Goal: Download file/media

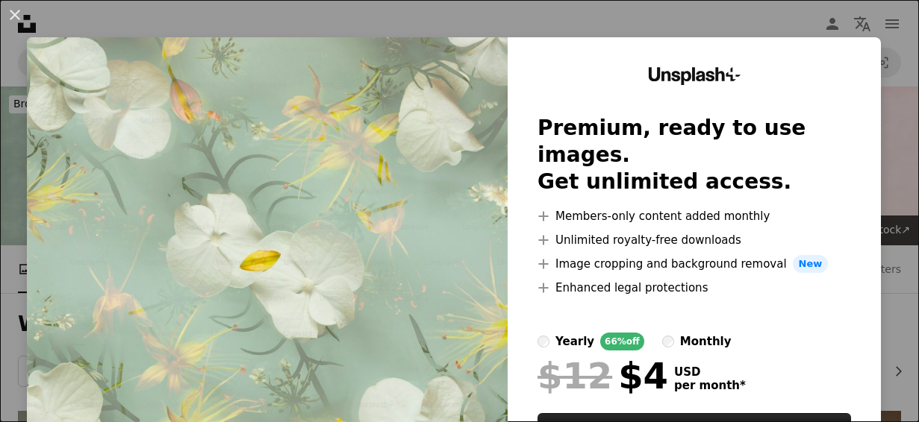
scroll to position [329, 0]
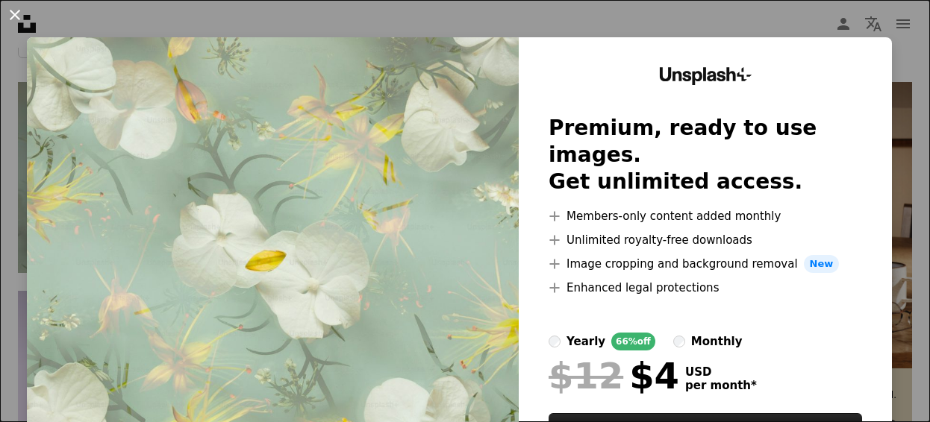
click at [9, 21] on button "An X shape" at bounding box center [15, 15] width 18 height 18
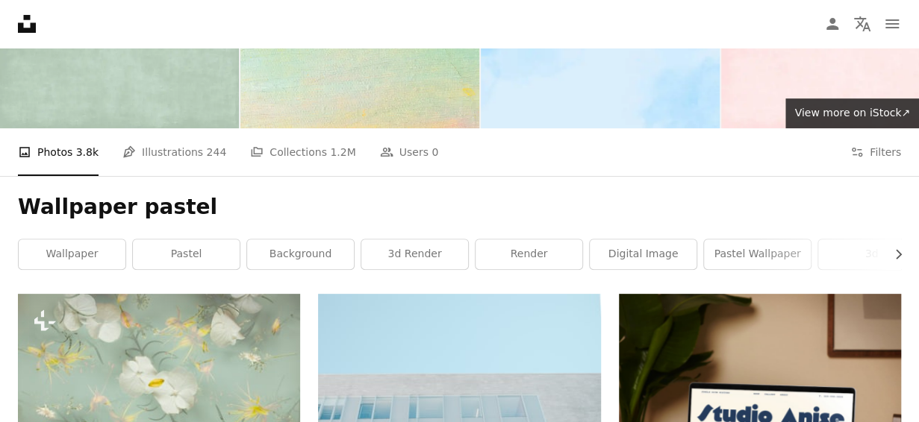
scroll to position [119, 0]
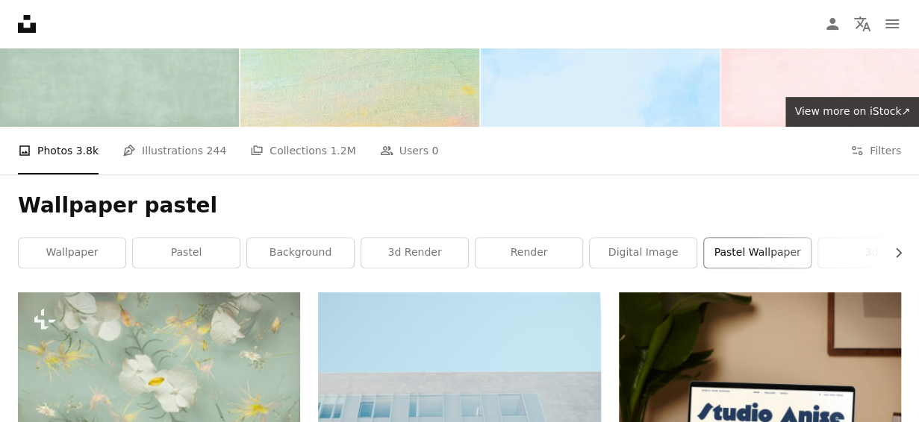
click at [773, 252] on link "pastel wallpaper" at bounding box center [757, 253] width 107 height 30
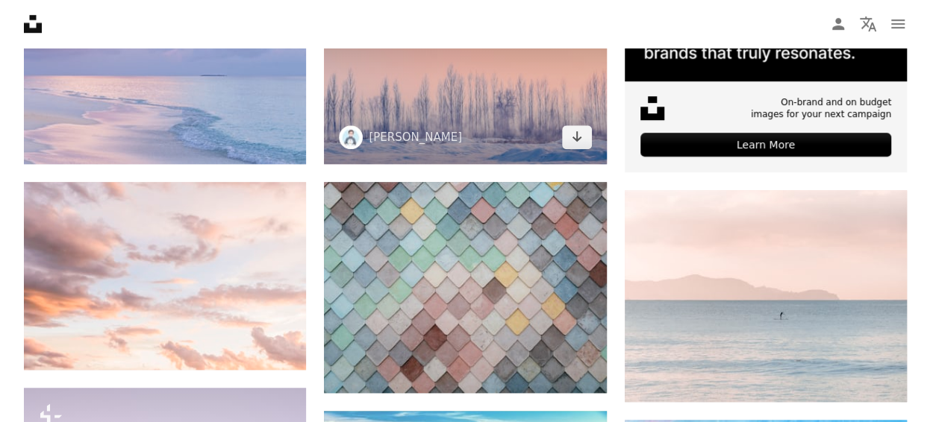
scroll to position [637, 0]
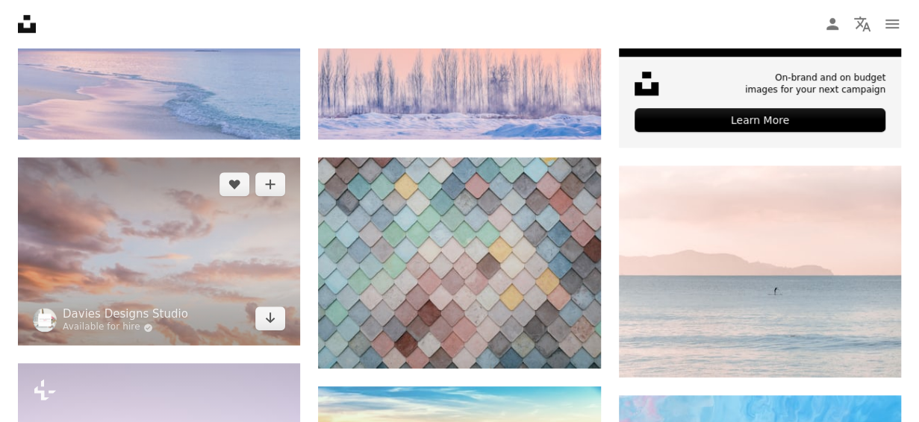
click at [228, 255] on img at bounding box center [159, 251] width 282 height 189
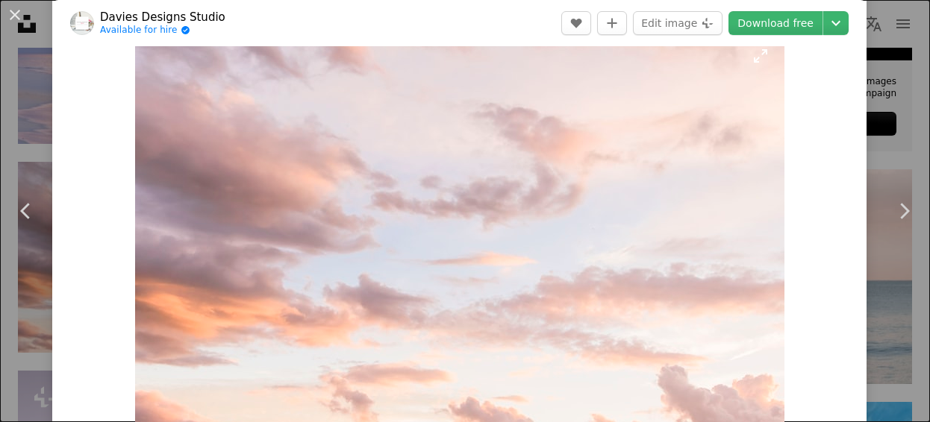
scroll to position [31, 0]
click at [31, 214] on icon "Chevron left" at bounding box center [26, 211] width 24 height 24
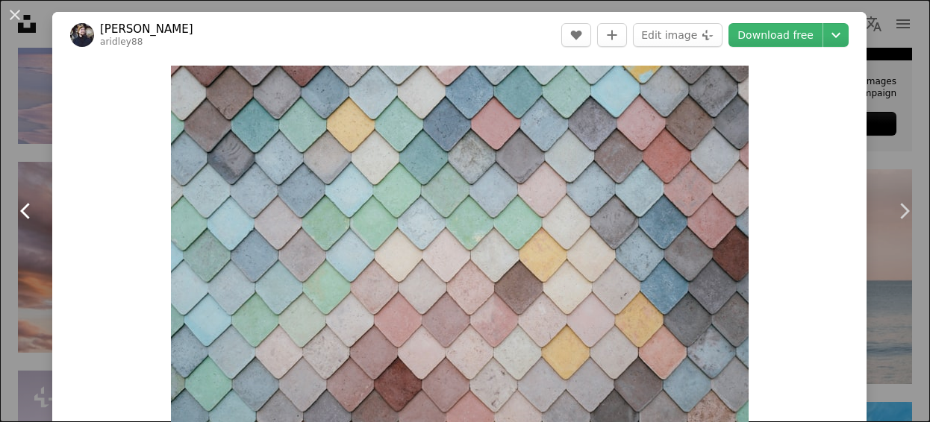
click at [31, 214] on icon "Chevron left" at bounding box center [26, 211] width 24 height 24
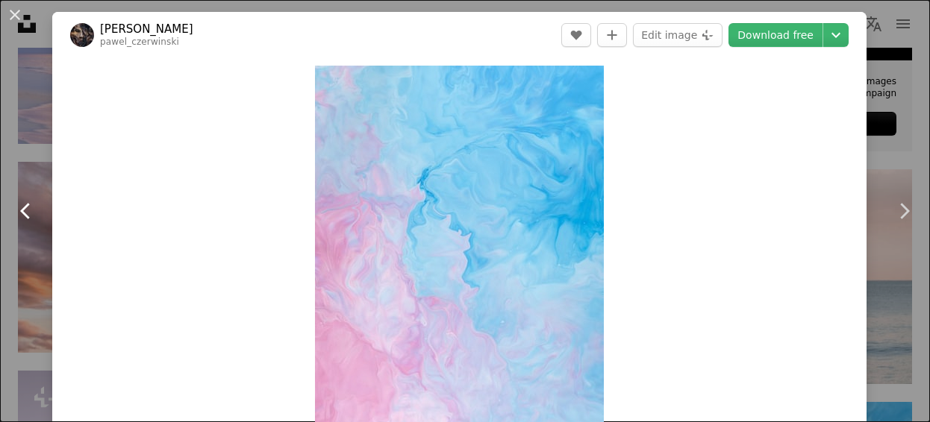
click at [31, 214] on icon "Chevron left" at bounding box center [26, 211] width 24 height 24
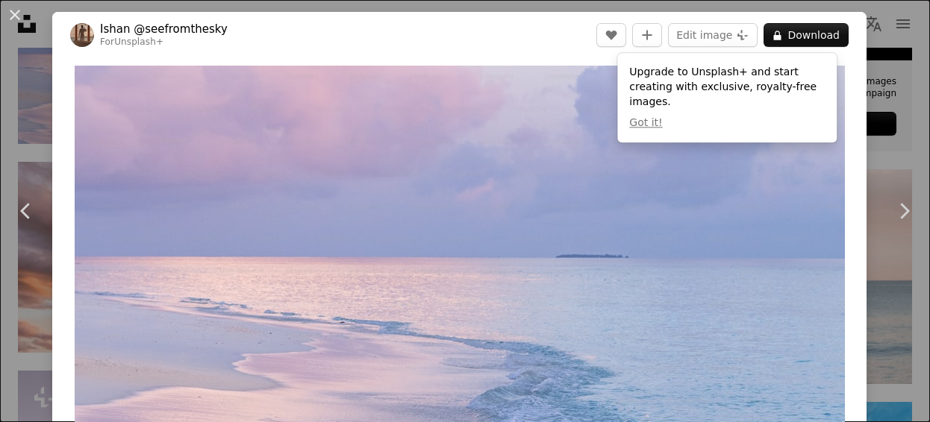
click at [876, 80] on div "An X shape Chevron left Chevron right [PERSON_NAME] @seefromthesky For Unsplash…" at bounding box center [465, 211] width 930 height 422
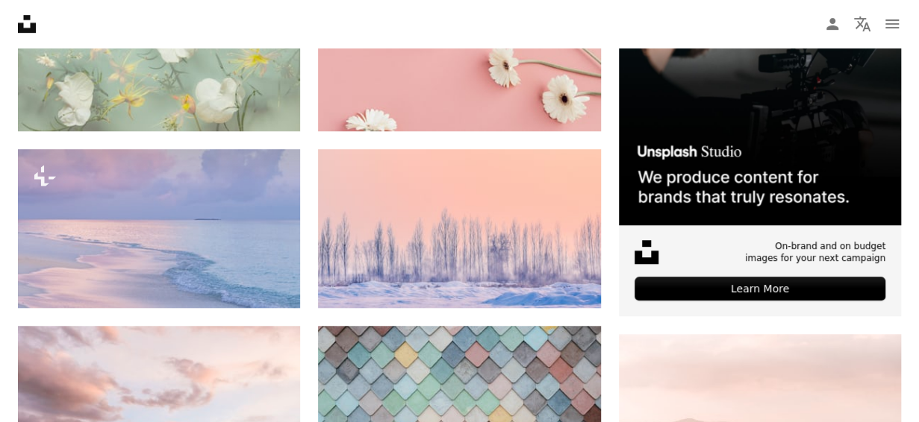
scroll to position [467, 0]
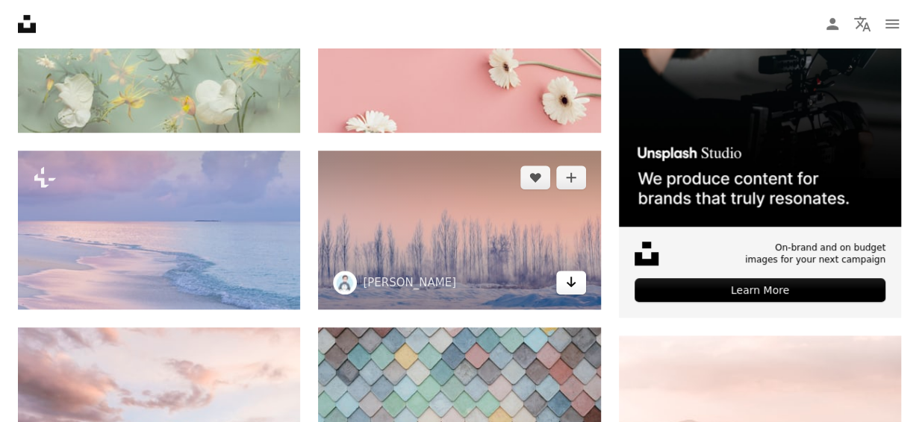
click at [563, 287] on link "Arrow pointing down" at bounding box center [571, 283] width 30 height 24
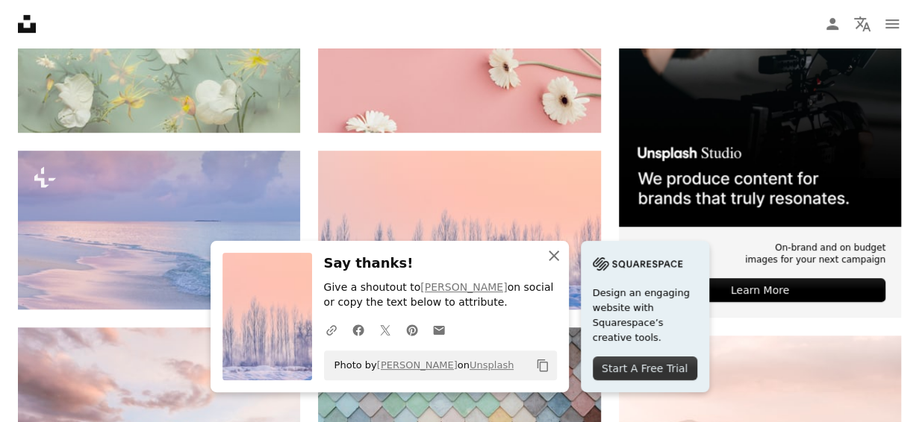
click at [555, 255] on icon "button" at bounding box center [554, 256] width 10 height 10
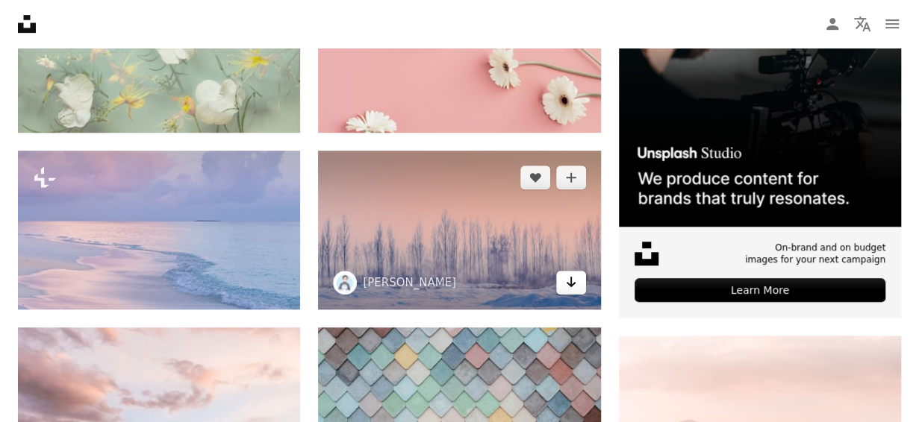
click at [568, 284] on icon "Arrow pointing down" at bounding box center [571, 282] width 12 height 18
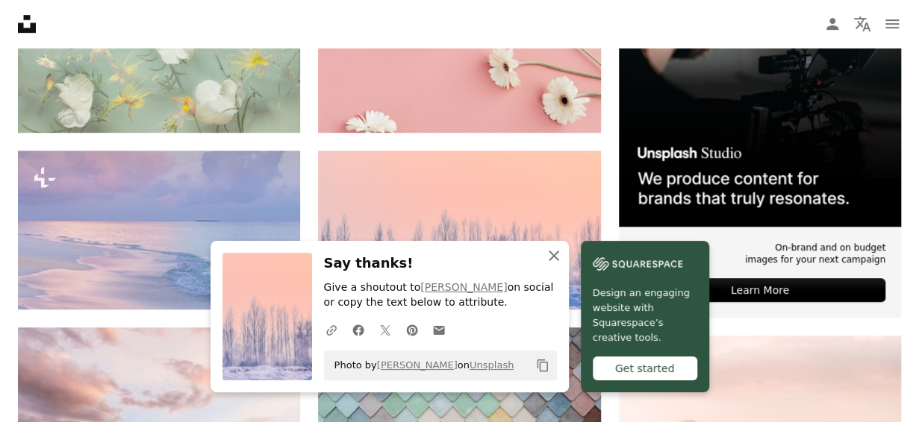
click at [557, 259] on icon "button" at bounding box center [554, 256] width 10 height 10
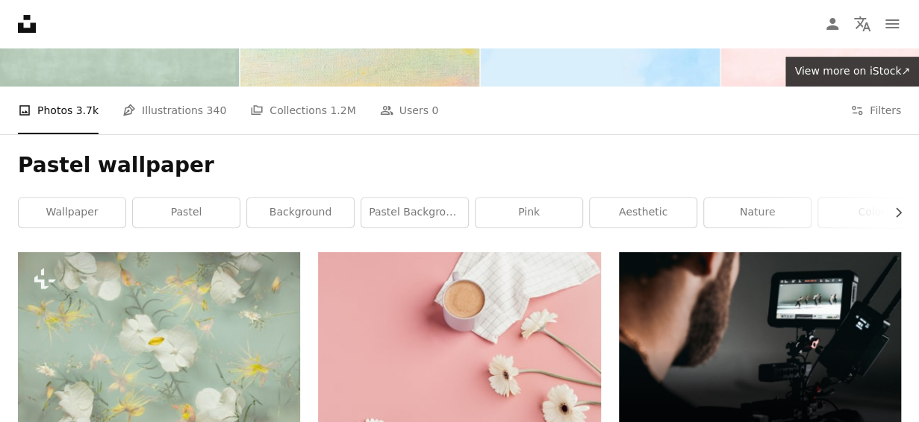
scroll to position [0, 0]
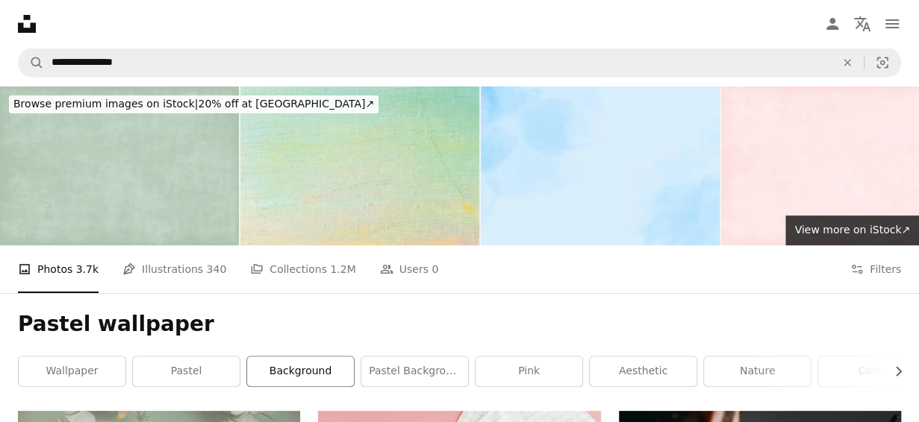
click at [284, 362] on link "background" at bounding box center [300, 372] width 107 height 30
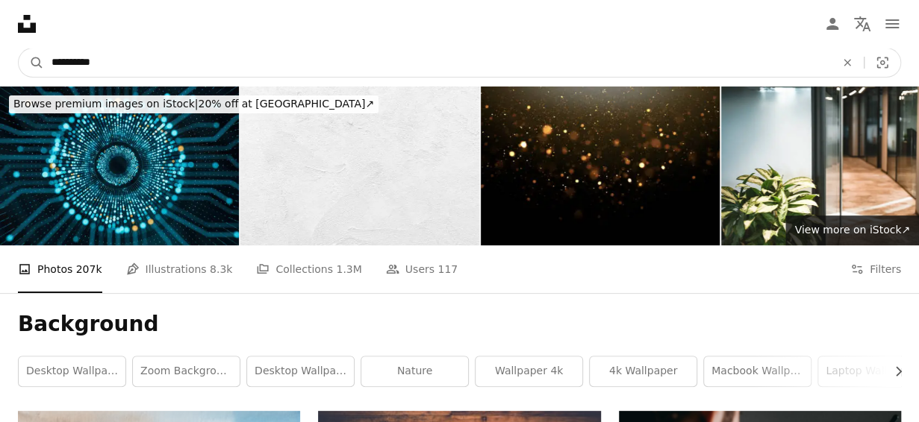
click at [318, 70] on input "**********" at bounding box center [437, 63] width 787 height 28
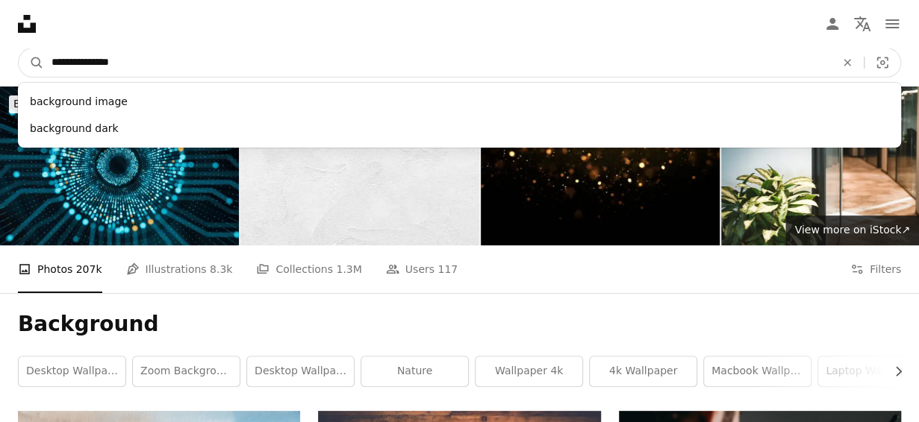
type input "**********"
click at [19, 49] on button "A magnifying glass" at bounding box center [31, 63] width 25 height 28
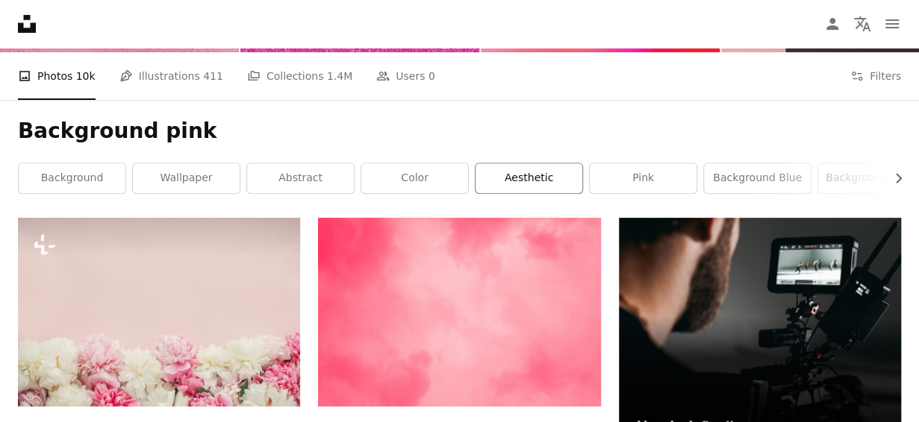
scroll to position [187, 0]
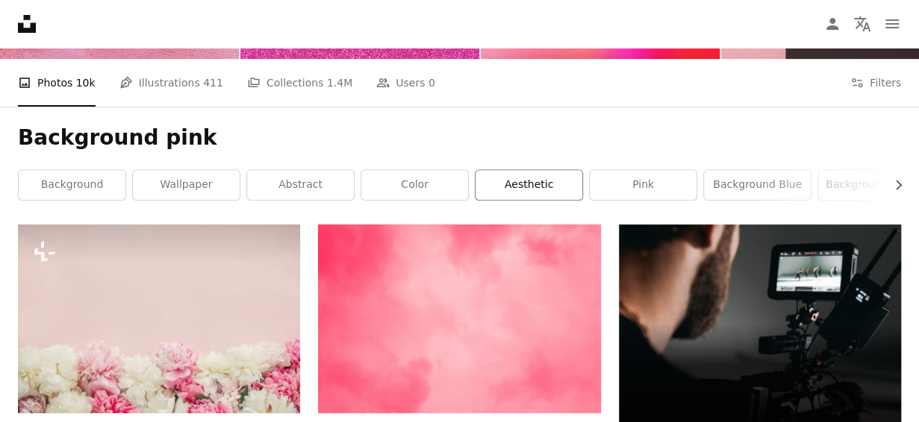
click at [501, 181] on link "aesthetic" at bounding box center [528, 185] width 107 height 30
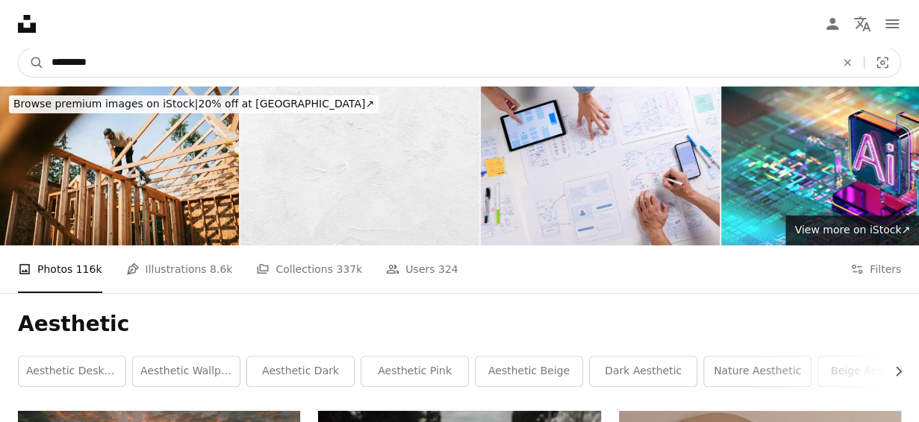
click at [321, 75] on input "*********" at bounding box center [437, 63] width 787 height 28
type input "**********"
click at [19, 49] on button "A magnifying glass" at bounding box center [31, 63] width 25 height 28
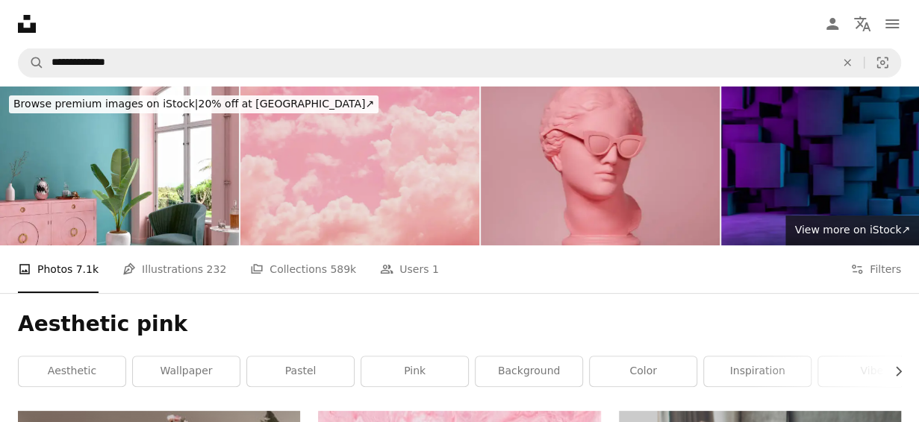
click at [442, 199] on img at bounding box center [359, 166] width 239 height 159
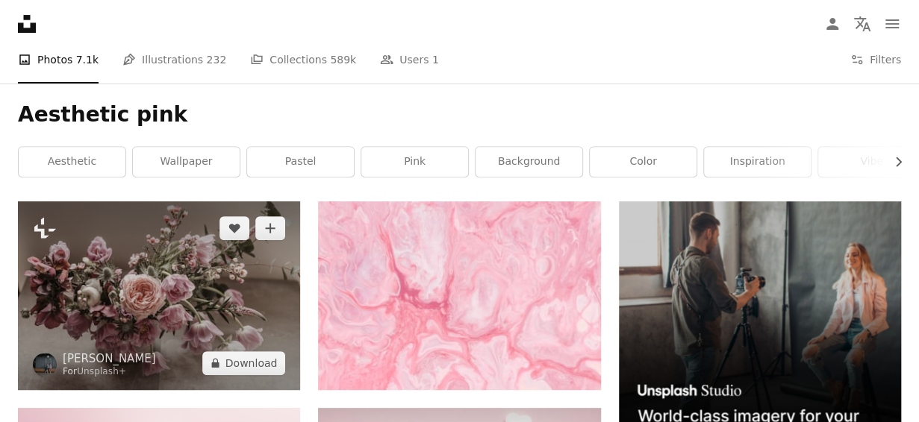
scroll to position [209, 0]
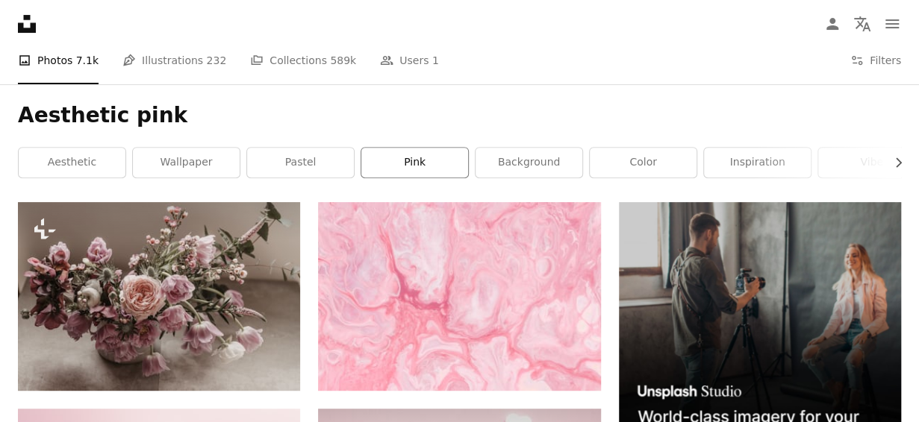
click at [434, 166] on link "pink" at bounding box center [414, 163] width 107 height 30
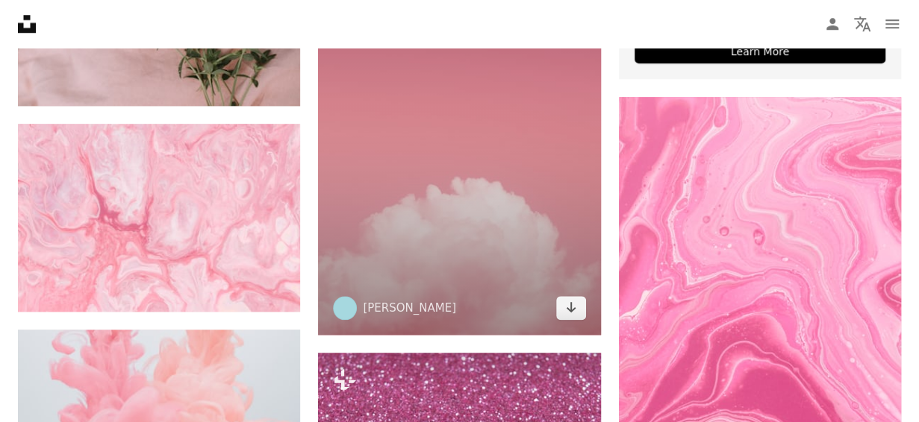
scroll to position [714, 0]
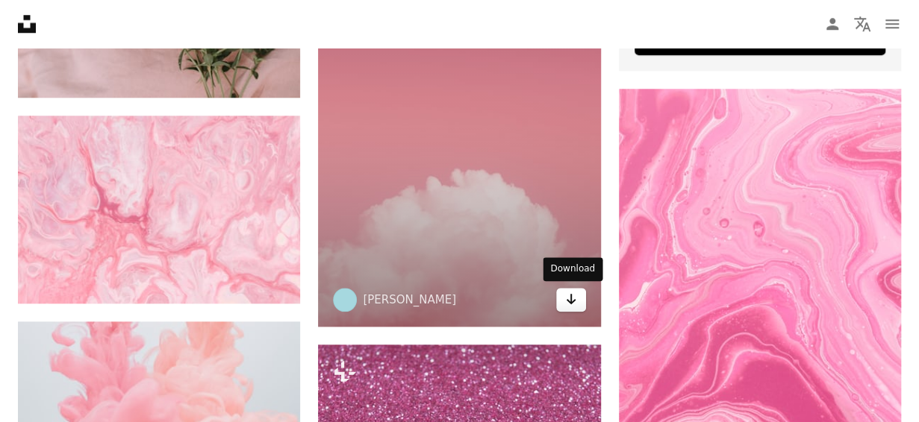
click at [574, 305] on icon "Arrow pointing down" at bounding box center [571, 299] width 12 height 18
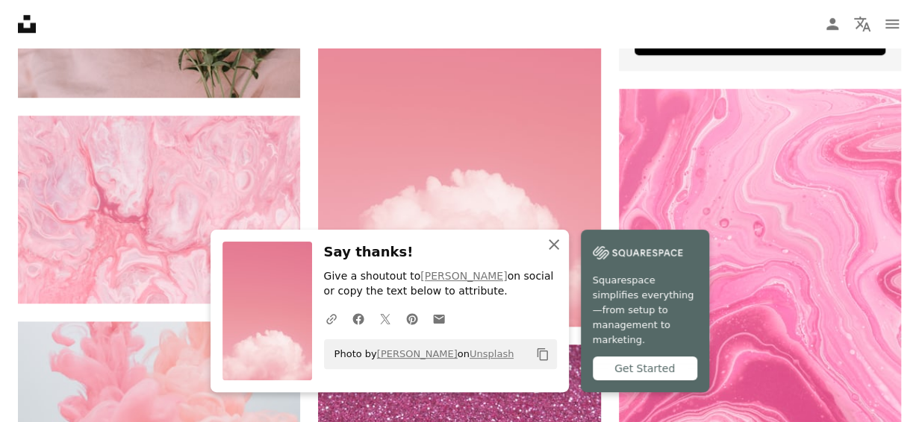
click at [558, 254] on icon "An X shape" at bounding box center [554, 245] width 18 height 18
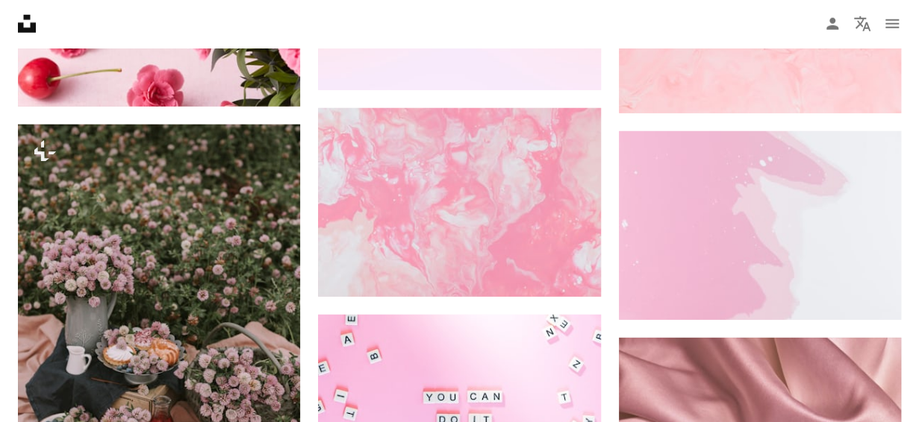
scroll to position [2003, 0]
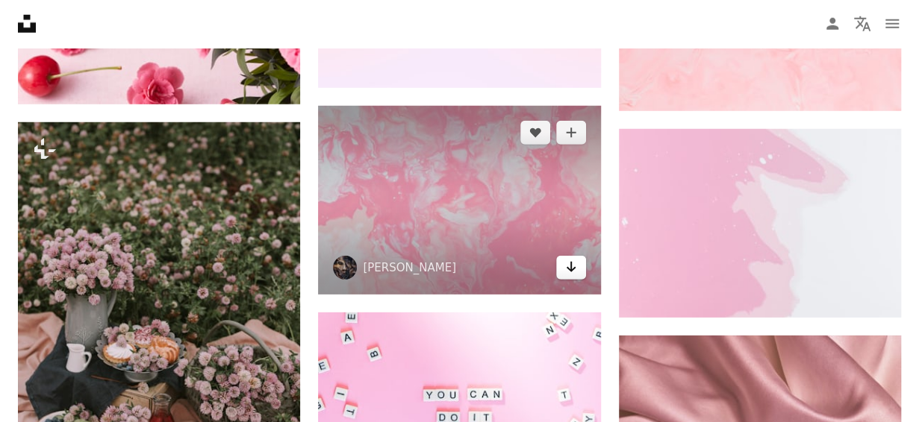
click at [574, 274] on icon "Arrow pointing down" at bounding box center [571, 267] width 12 height 18
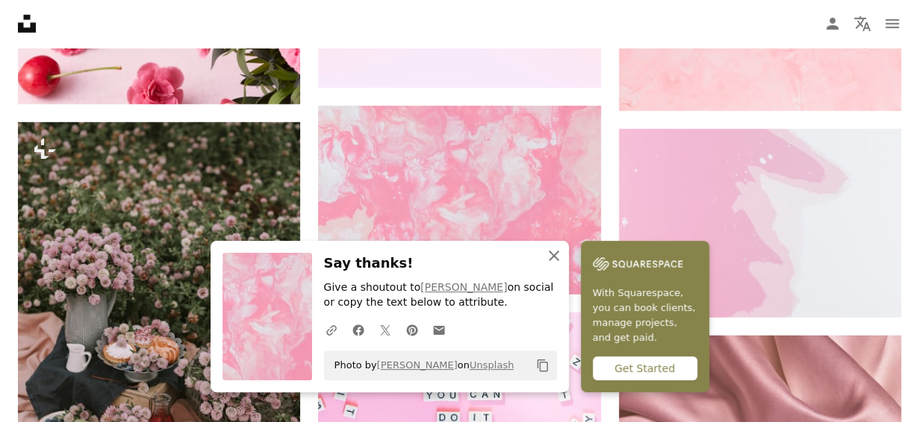
click at [553, 263] on icon "An X shape" at bounding box center [554, 256] width 18 height 18
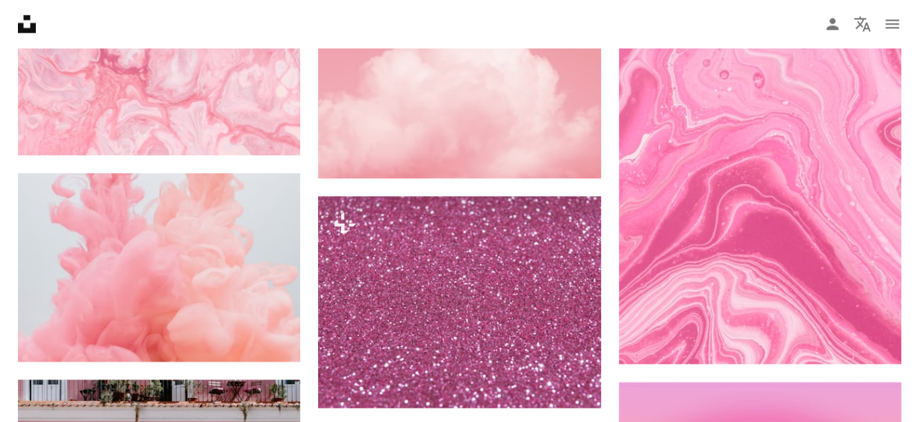
scroll to position [897, 0]
